Goal: Navigation & Orientation: Find specific page/section

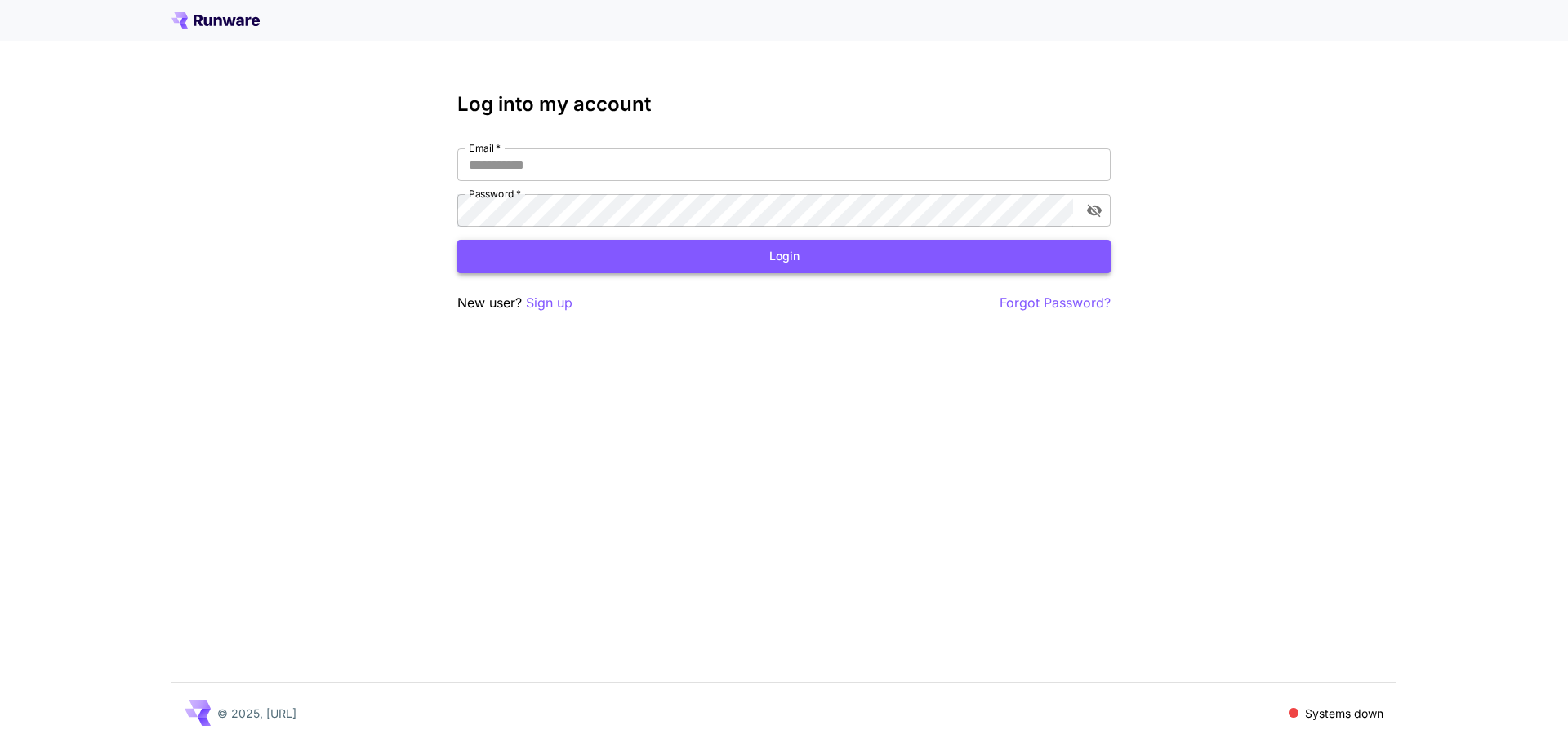
type input "**********"
click at [815, 263] on button "Login" at bounding box center [784, 256] width 653 height 34
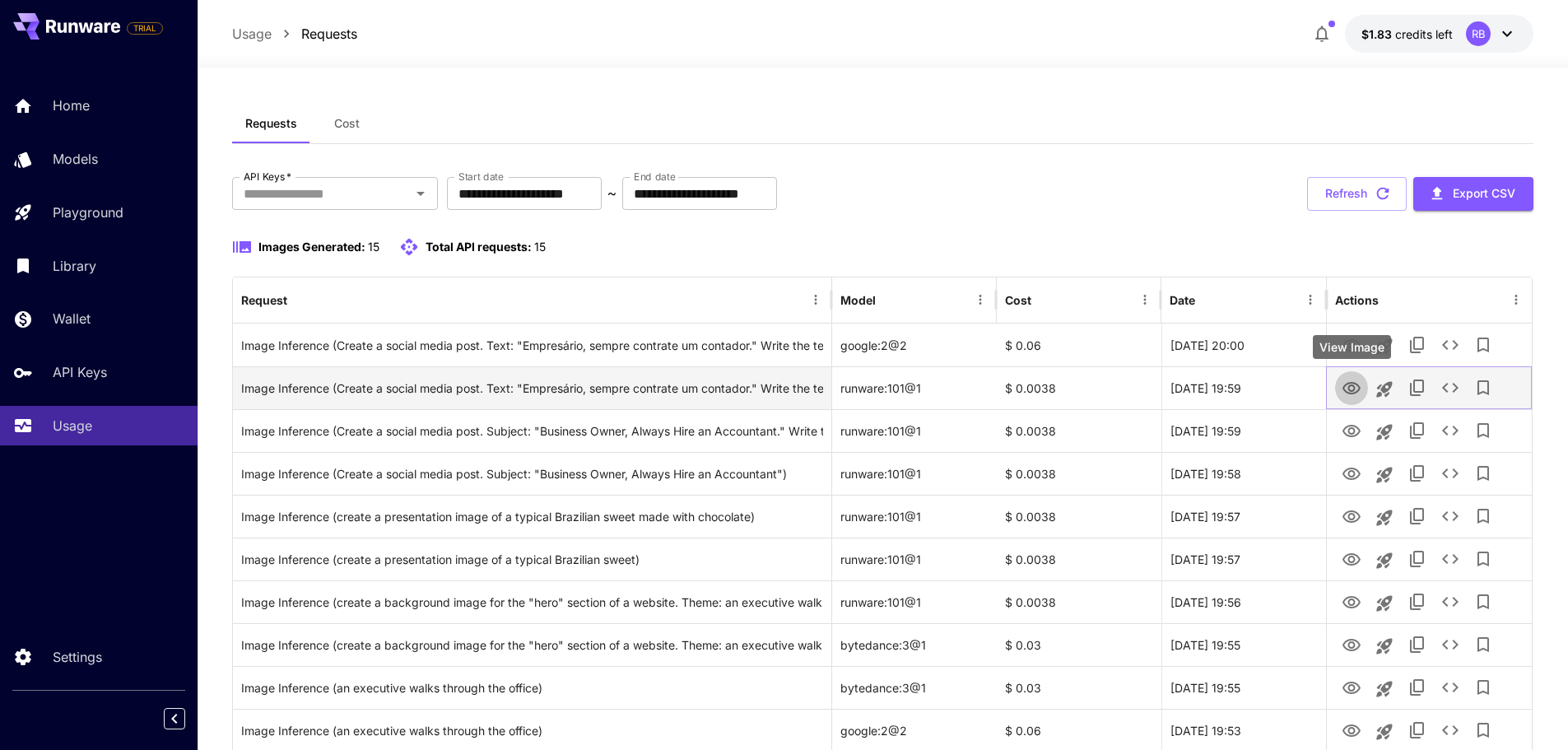
click at [1351, 386] on icon "View Image" at bounding box center [1352, 389] width 20 height 20
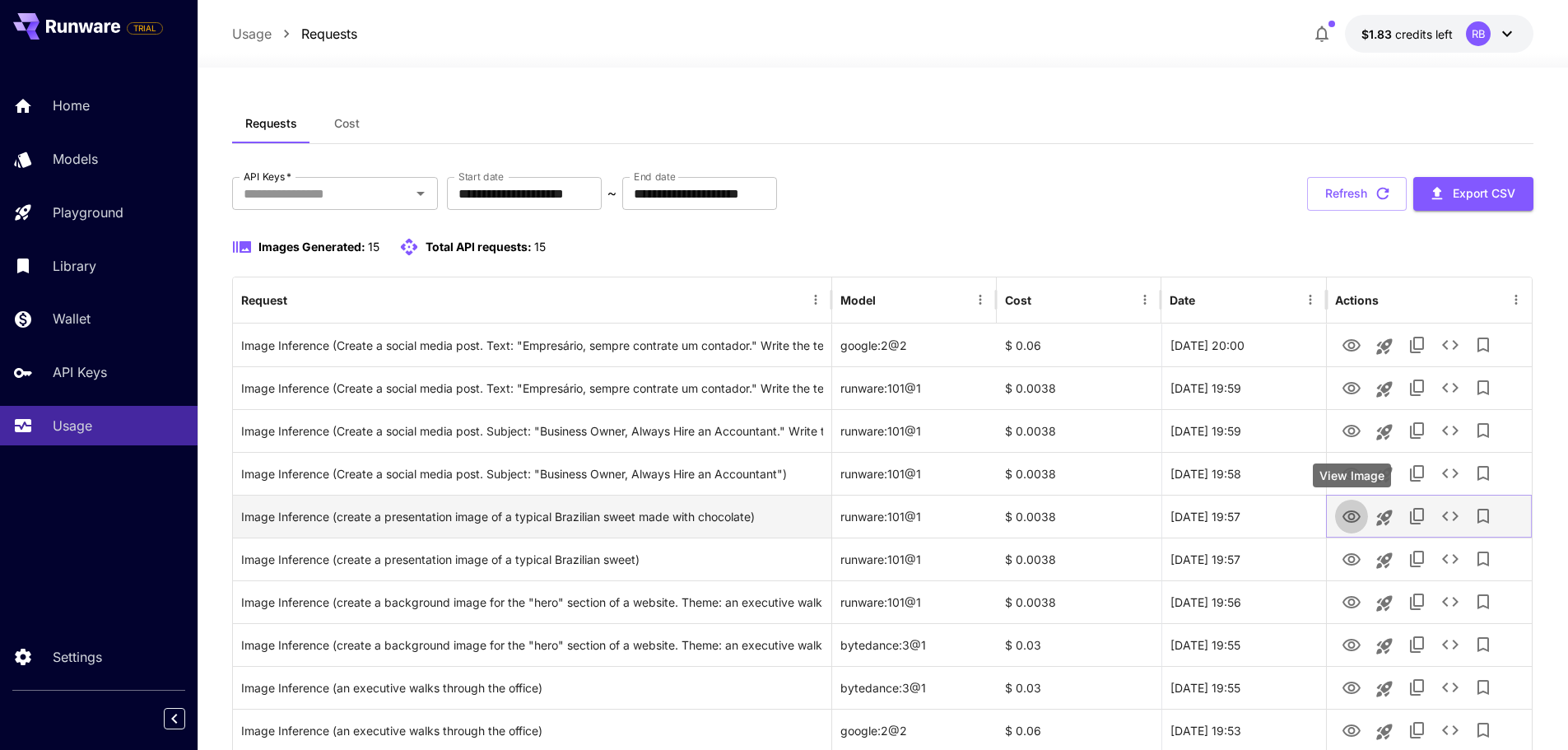
click at [1353, 519] on icon "View Image" at bounding box center [1352, 517] width 18 height 12
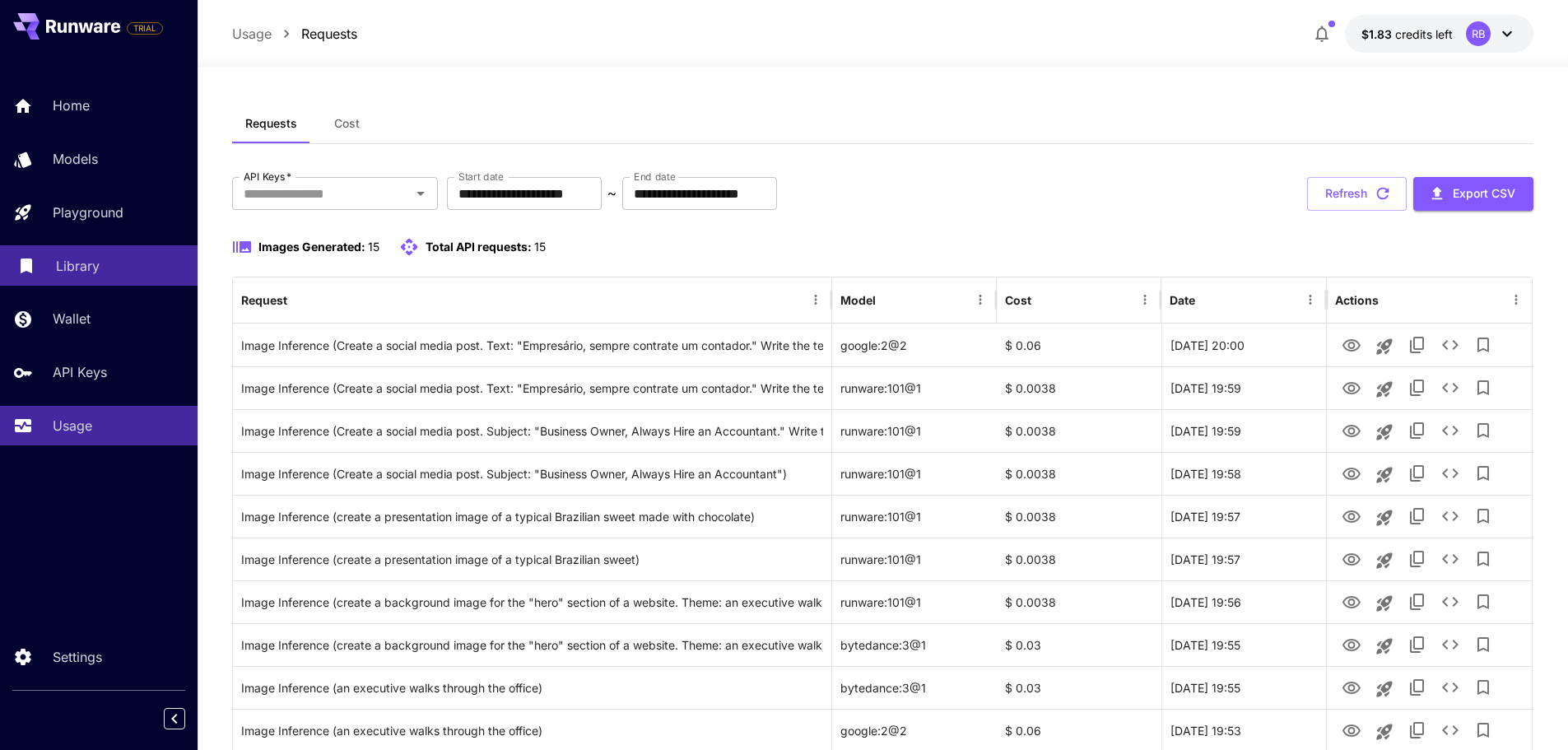
click at [68, 272] on p "Library" at bounding box center [77, 267] width 43 height 20
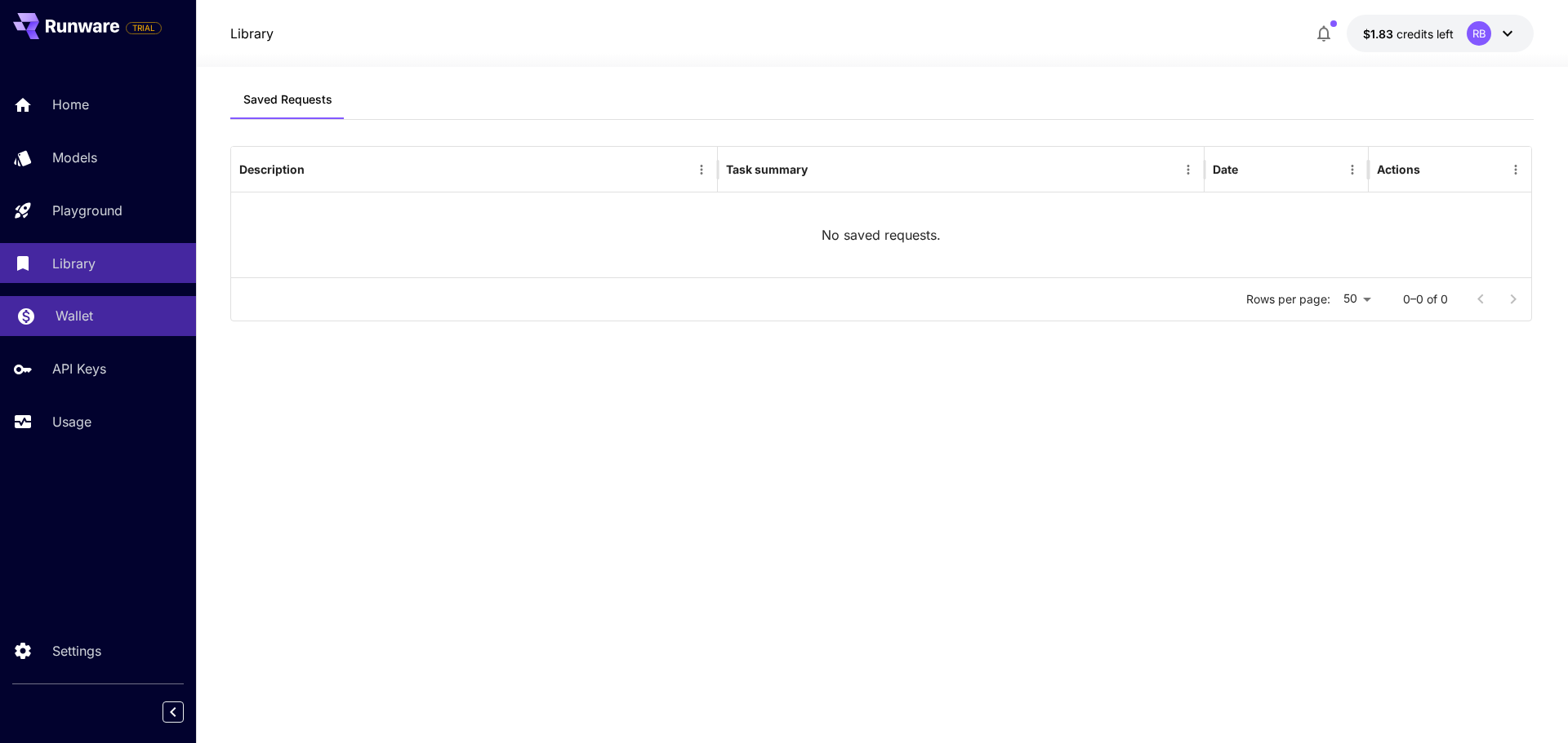
click at [68, 312] on p "Wallet" at bounding box center [74, 316] width 37 height 20
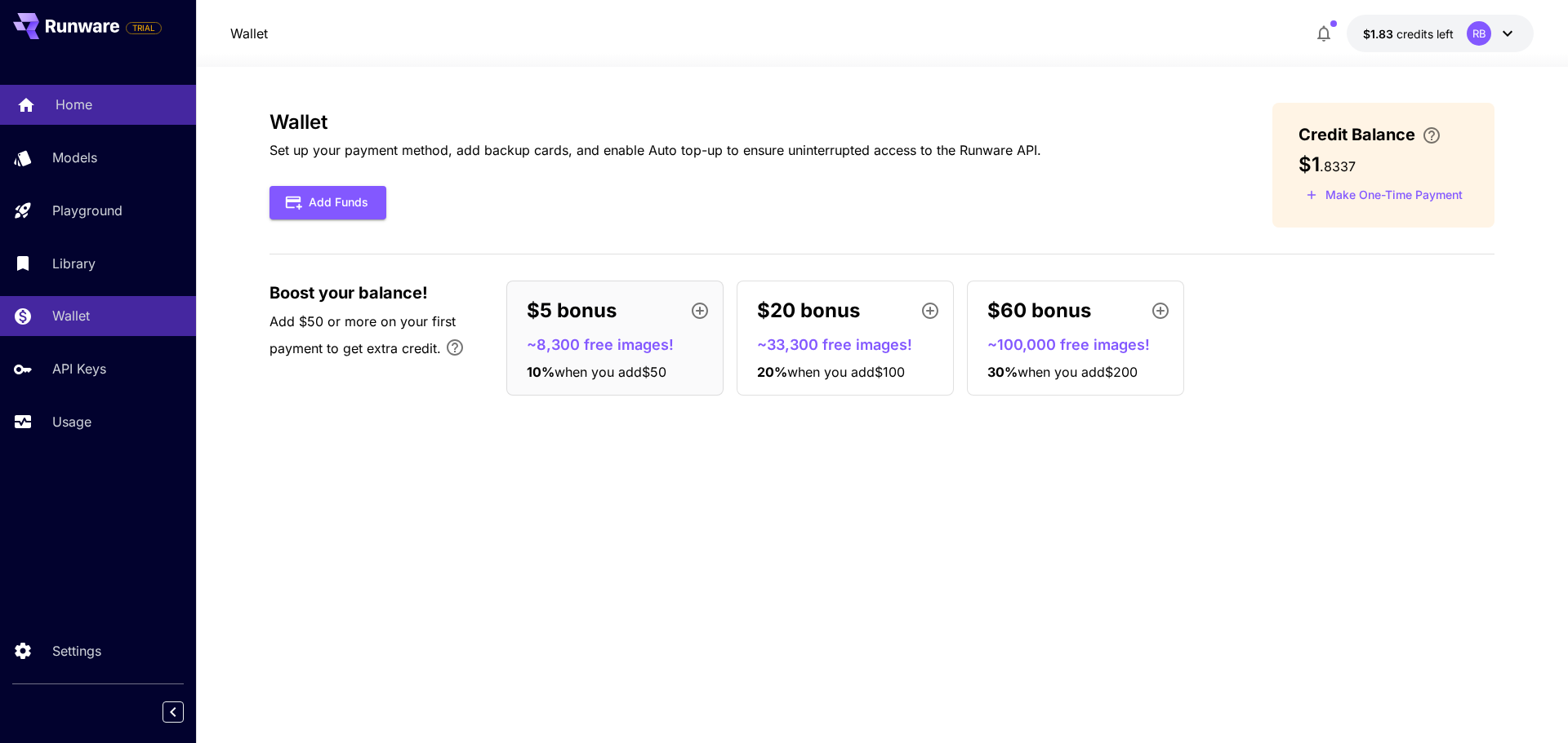
click at [46, 101] on link "Home" at bounding box center [97, 105] width 196 height 40
